Goal: Browse casually: Explore the website without a specific task or goal

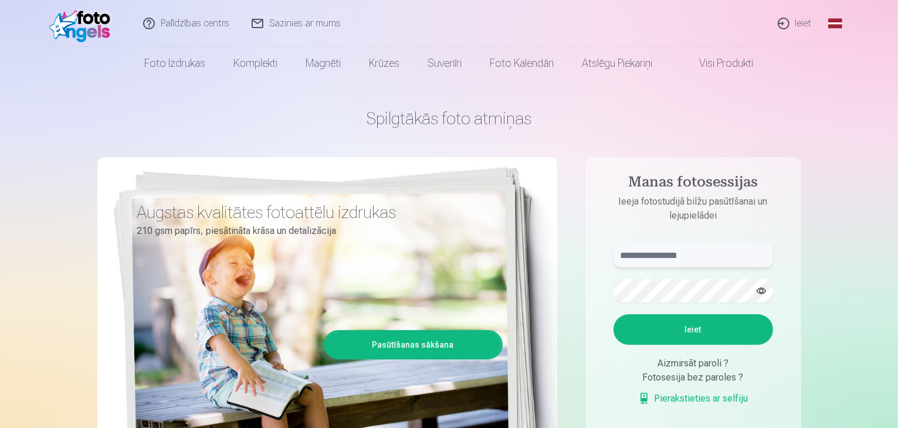
click at [674, 258] on input "text" at bounding box center [694, 255] width 160 height 23
type input "*"
type input "**********"
click at [682, 324] on button "Ieiet" at bounding box center [694, 330] width 160 height 31
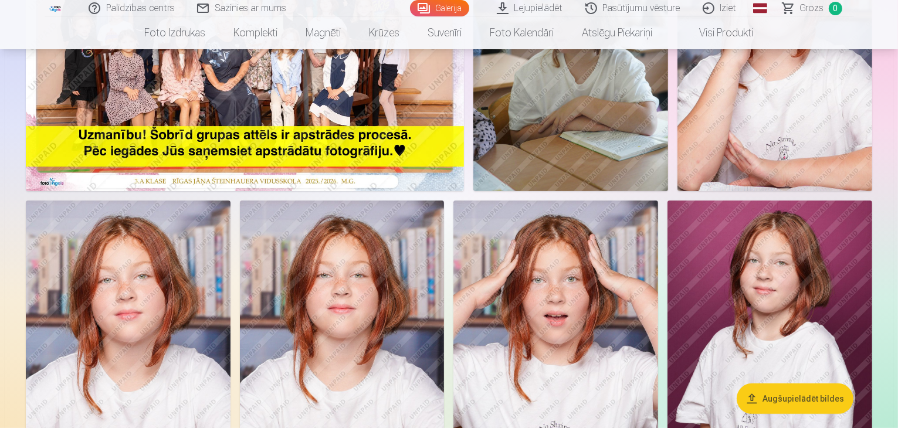
scroll to position [235, 0]
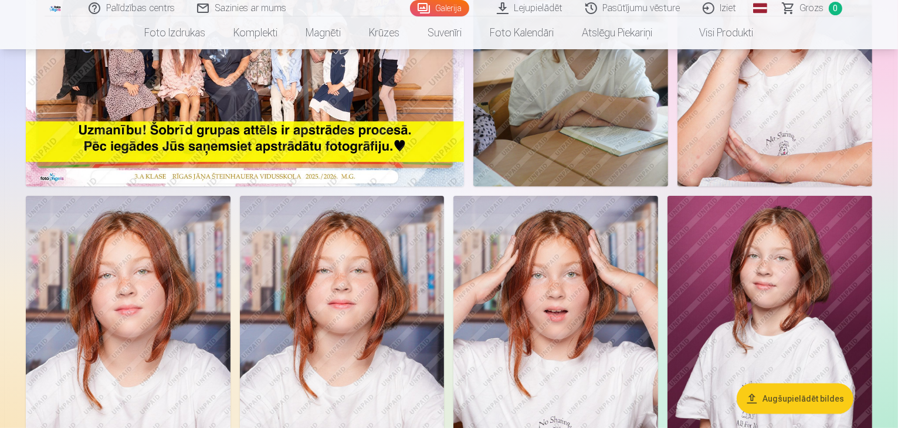
click at [709, 36] on link "Visi produkti" at bounding box center [717, 32] width 101 height 33
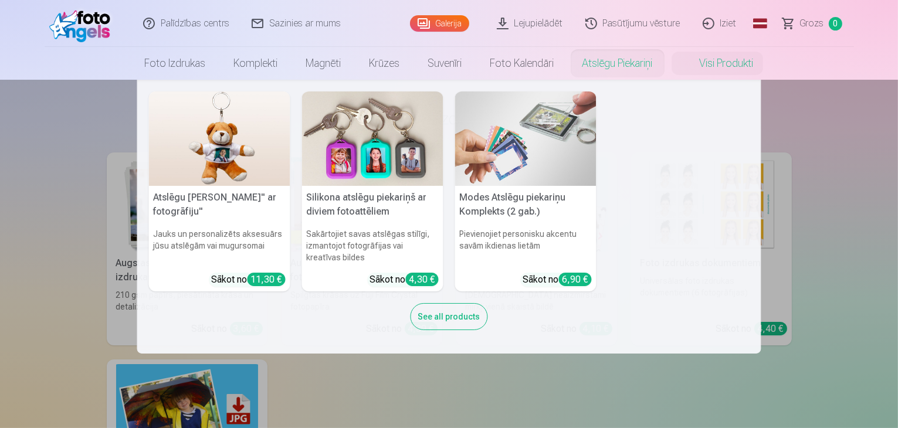
click at [628, 63] on link "Atslēgu piekariņi" at bounding box center [618, 63] width 99 height 33
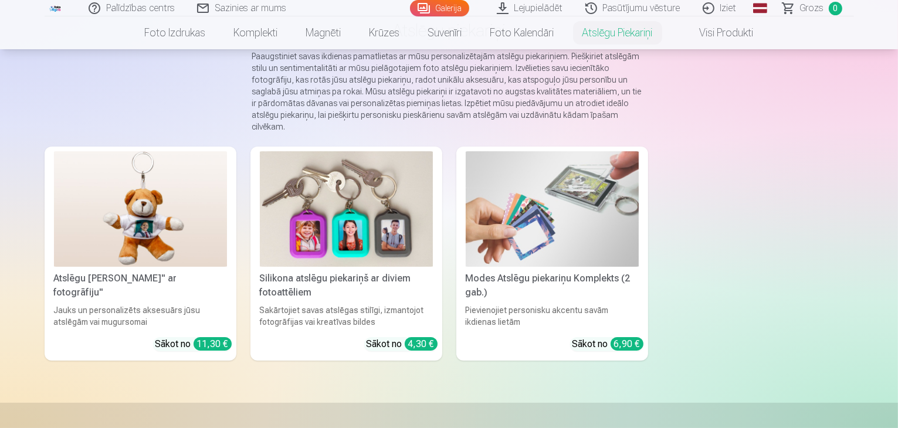
scroll to position [117, 0]
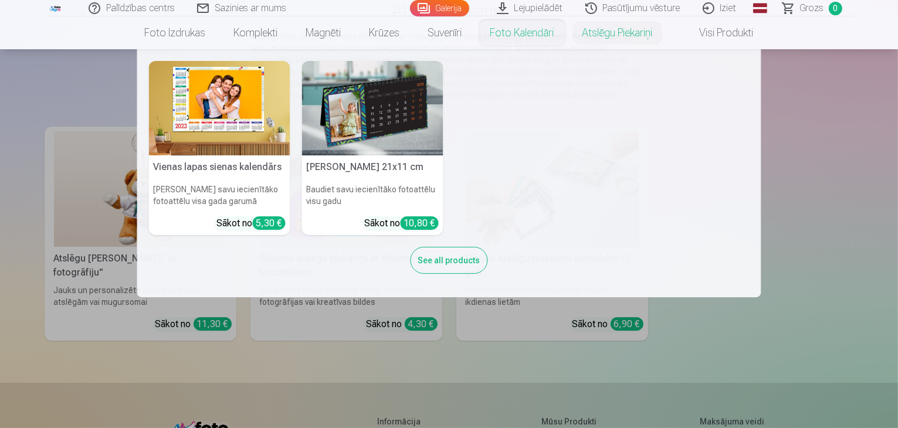
click at [514, 22] on link "Foto kalendāri" at bounding box center [522, 32] width 92 height 33
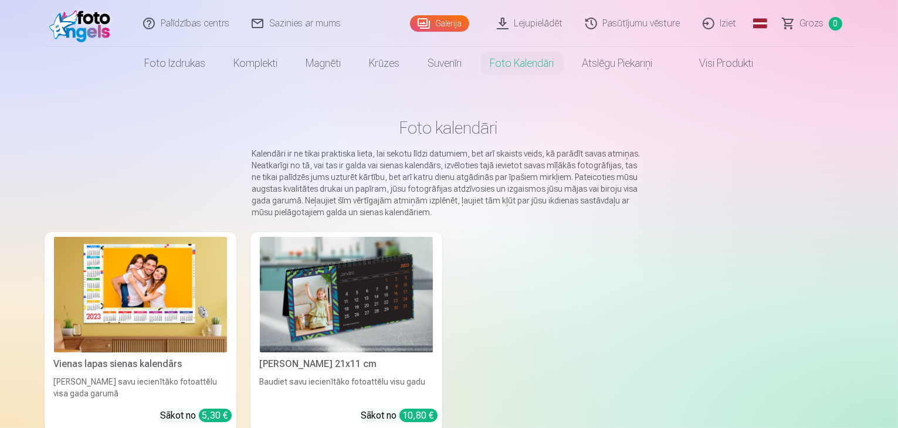
click at [442, 48] on link "Suvenīri" at bounding box center [445, 63] width 62 height 33
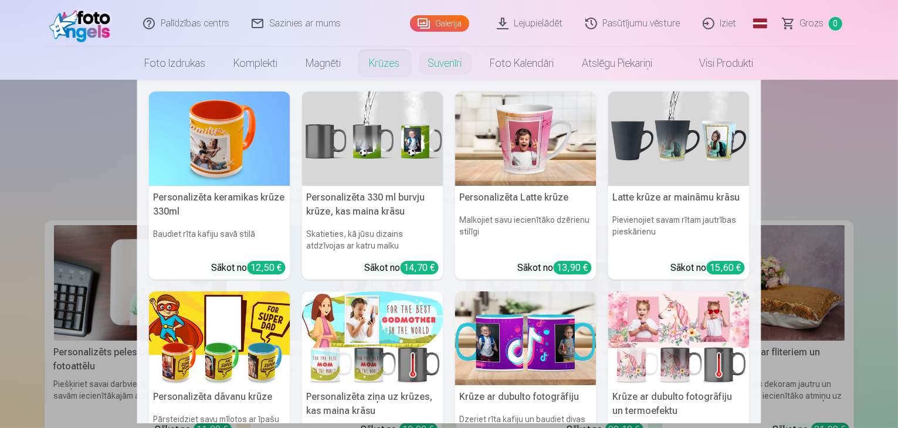
click at [387, 67] on link "Krūzes" at bounding box center [385, 63] width 59 height 33
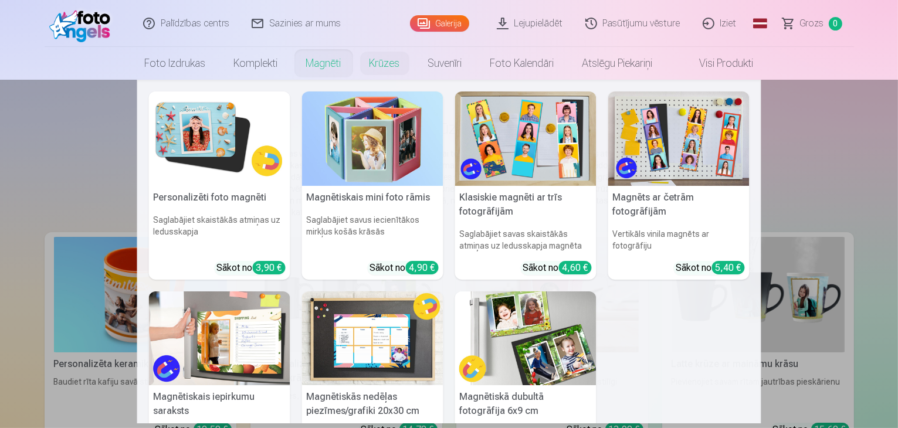
click at [324, 63] on link "Magnēti" at bounding box center [323, 63] width 63 height 33
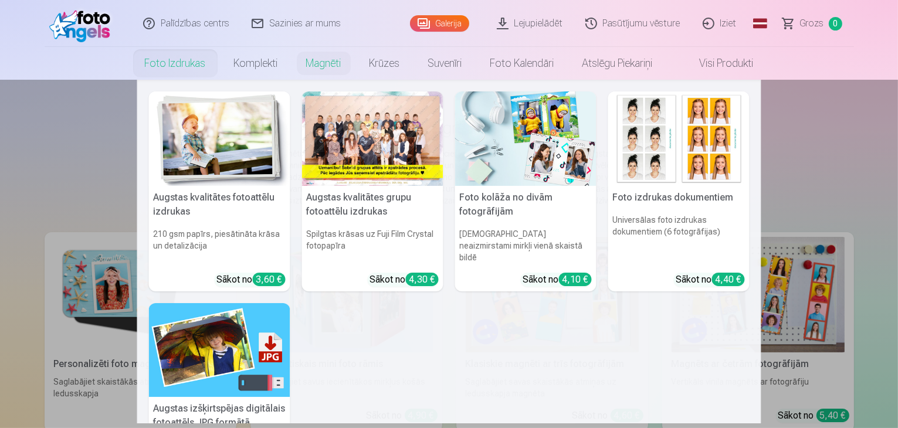
click at [194, 63] on link "Foto izdrukas" at bounding box center [175, 63] width 89 height 33
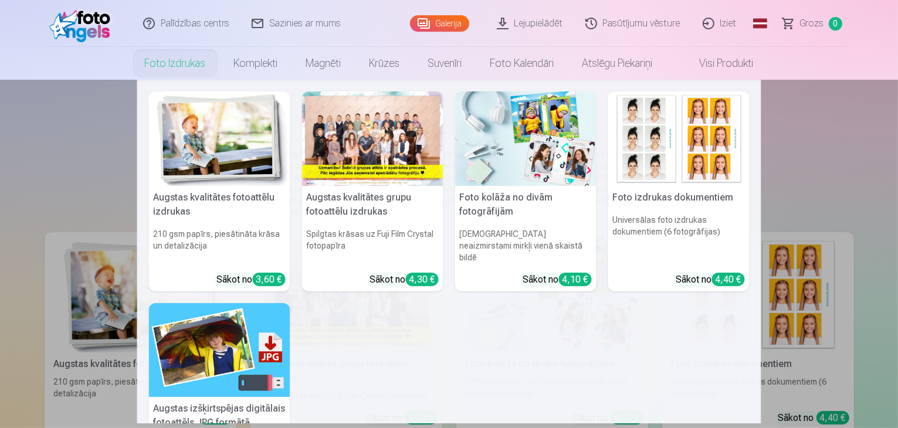
click at [181, 52] on link "Foto izdrukas" at bounding box center [175, 63] width 89 height 33
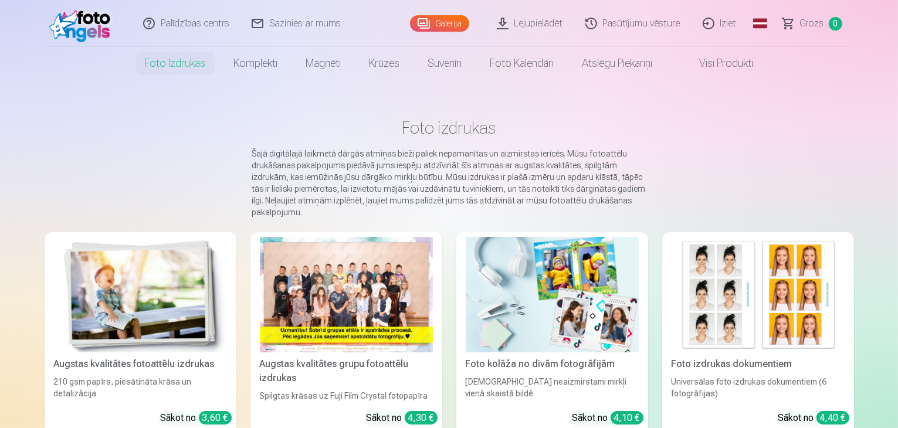
click at [457, 29] on link "Galerija" at bounding box center [439, 23] width 59 height 16
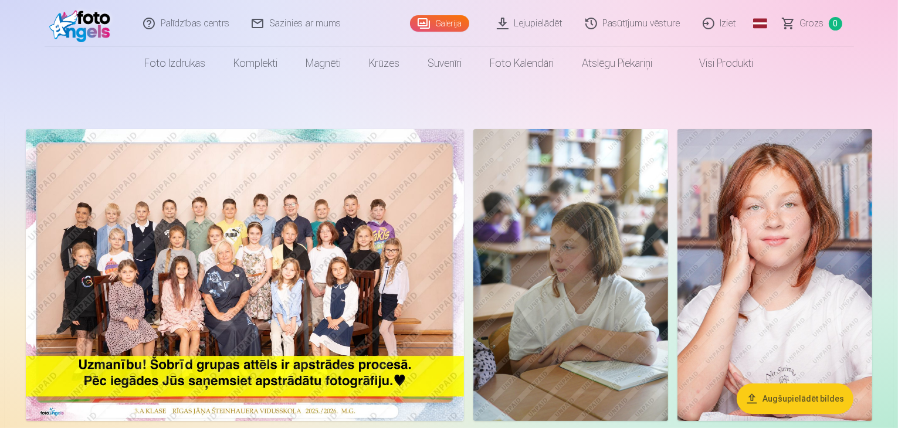
click at [442, 24] on link "Galerija" at bounding box center [439, 23] width 59 height 16
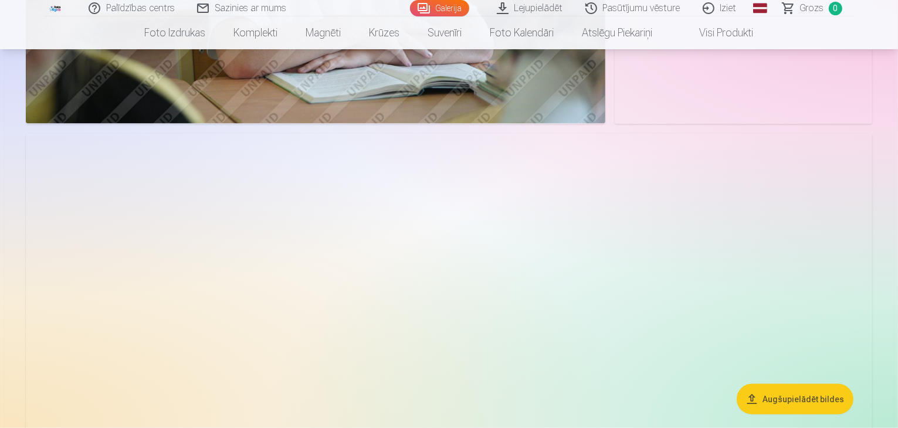
scroll to position [1291, 0]
